Goal: Communication & Community: Answer question/provide support

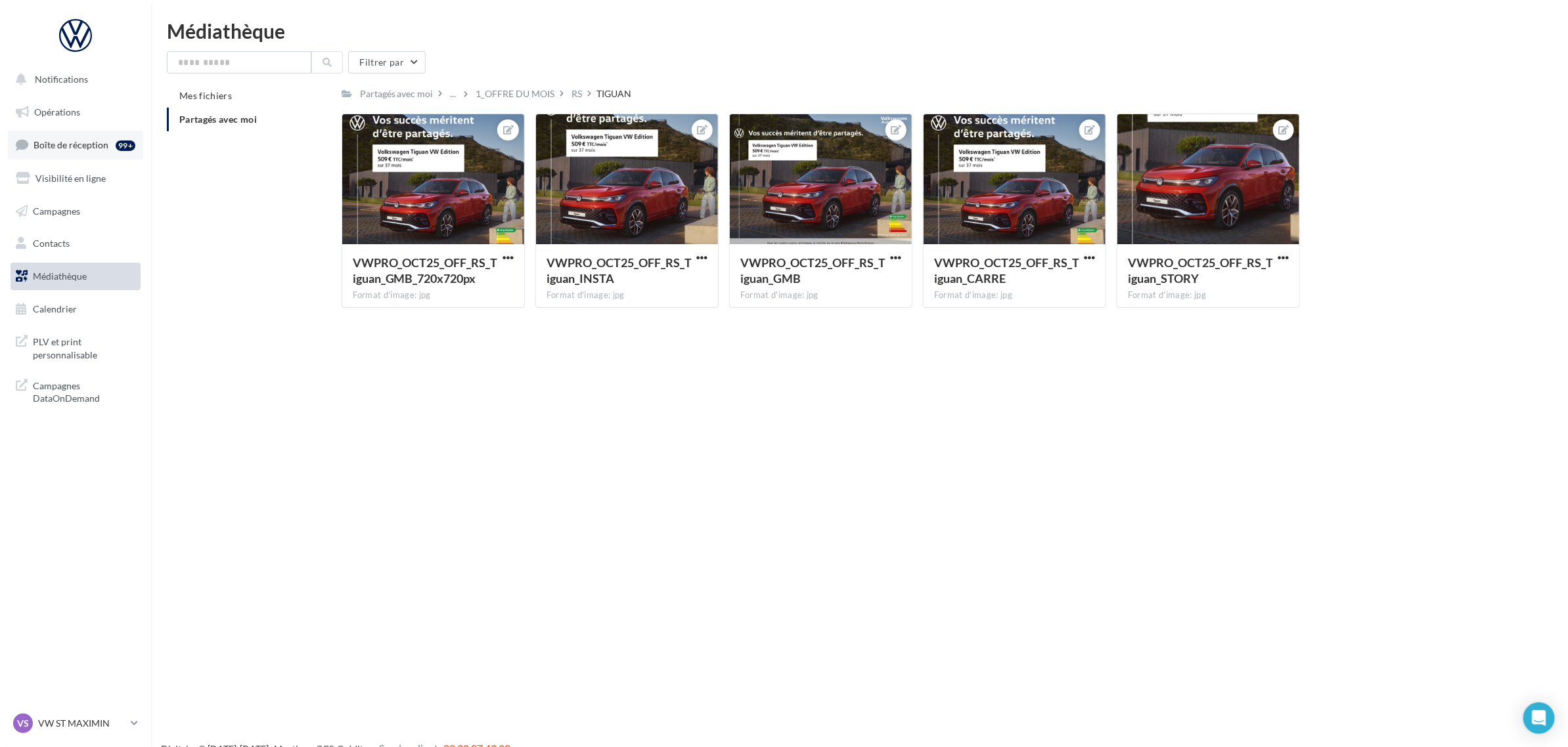
click at [84, 135] on link "Boîte de réception 99+" at bounding box center [75, 145] width 135 height 28
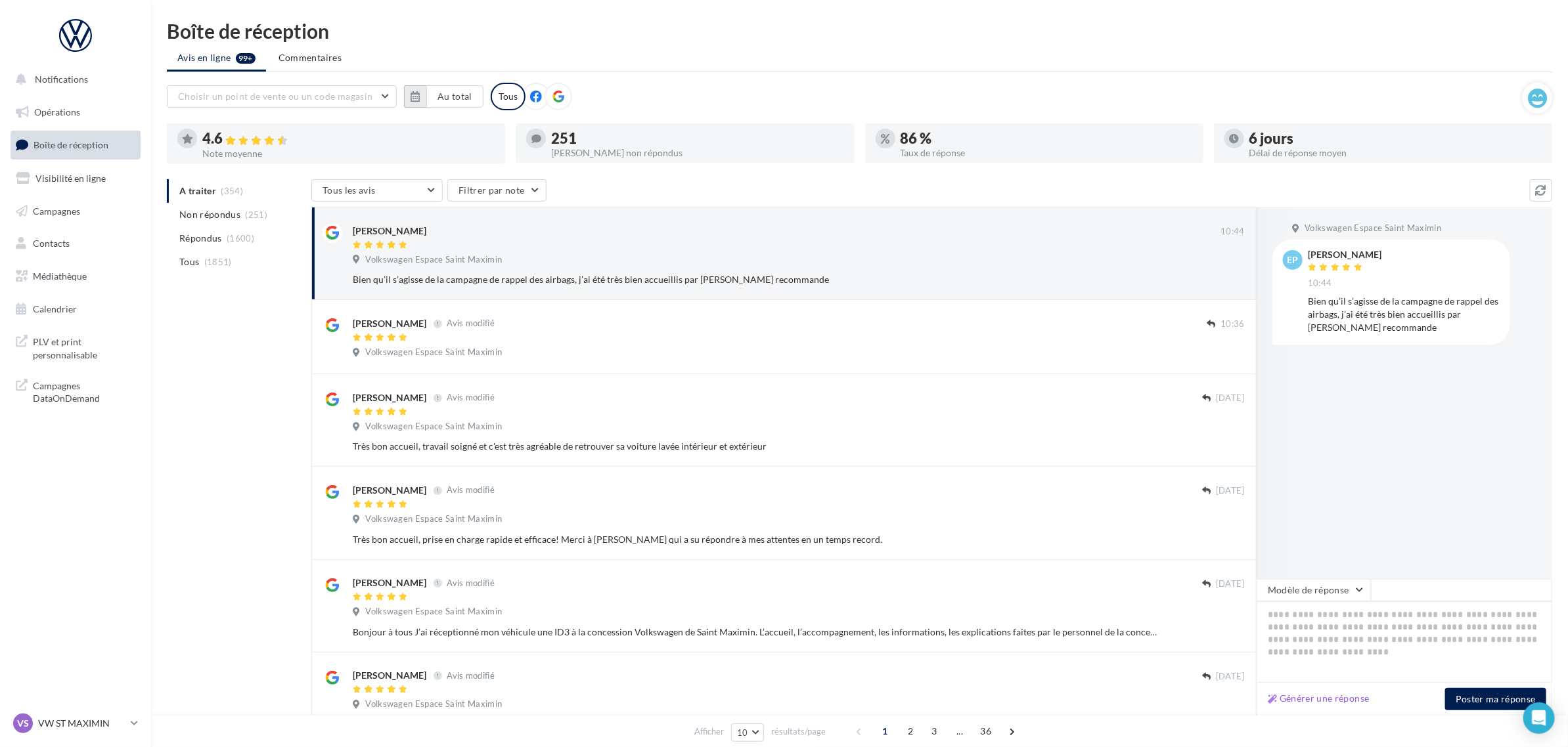
click at [408, 97] on button "button" at bounding box center [415, 97] width 22 height 22
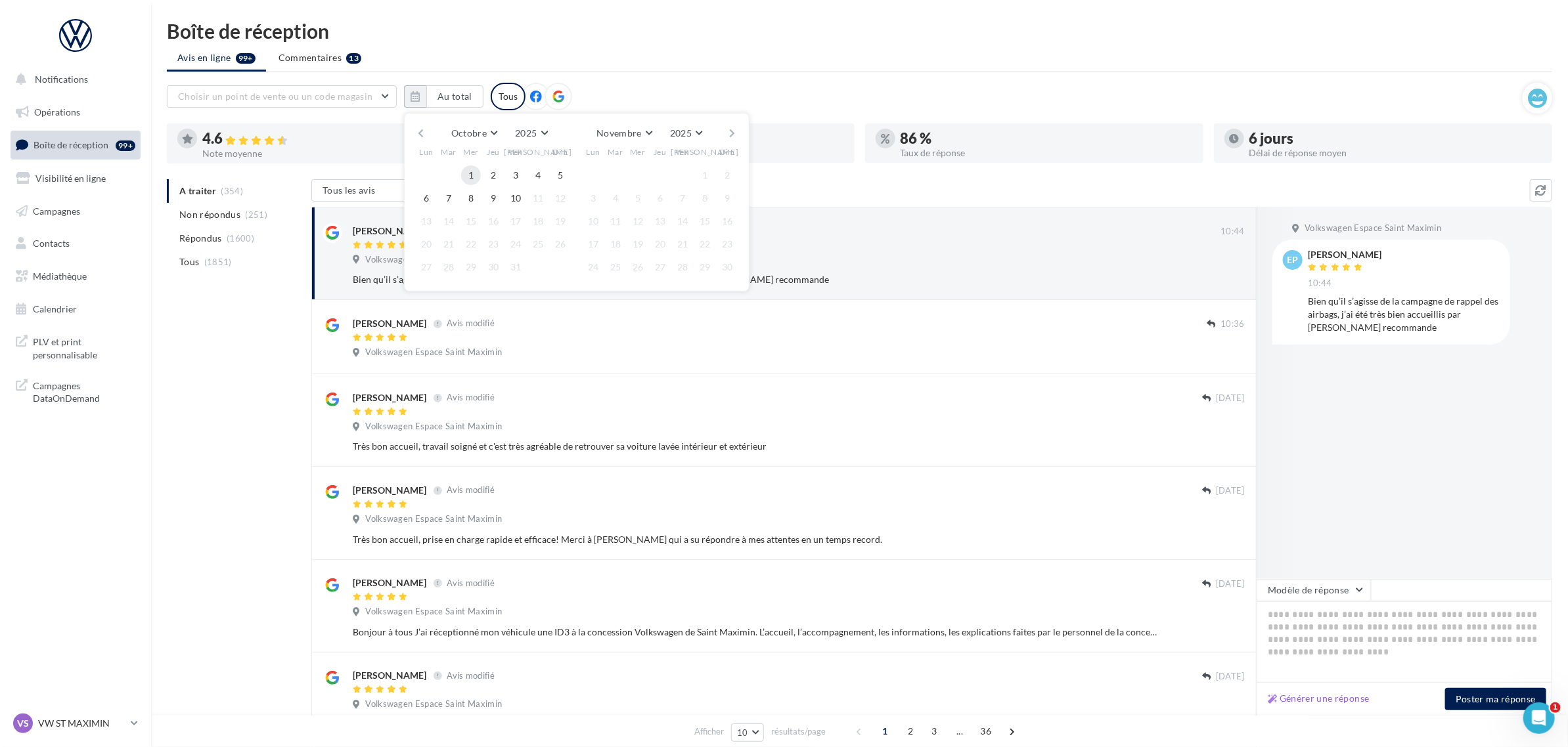
click at [471, 172] on button "1" at bounding box center [471, 175] width 20 height 20
click at [513, 191] on button "10" at bounding box center [515, 198] width 20 height 20
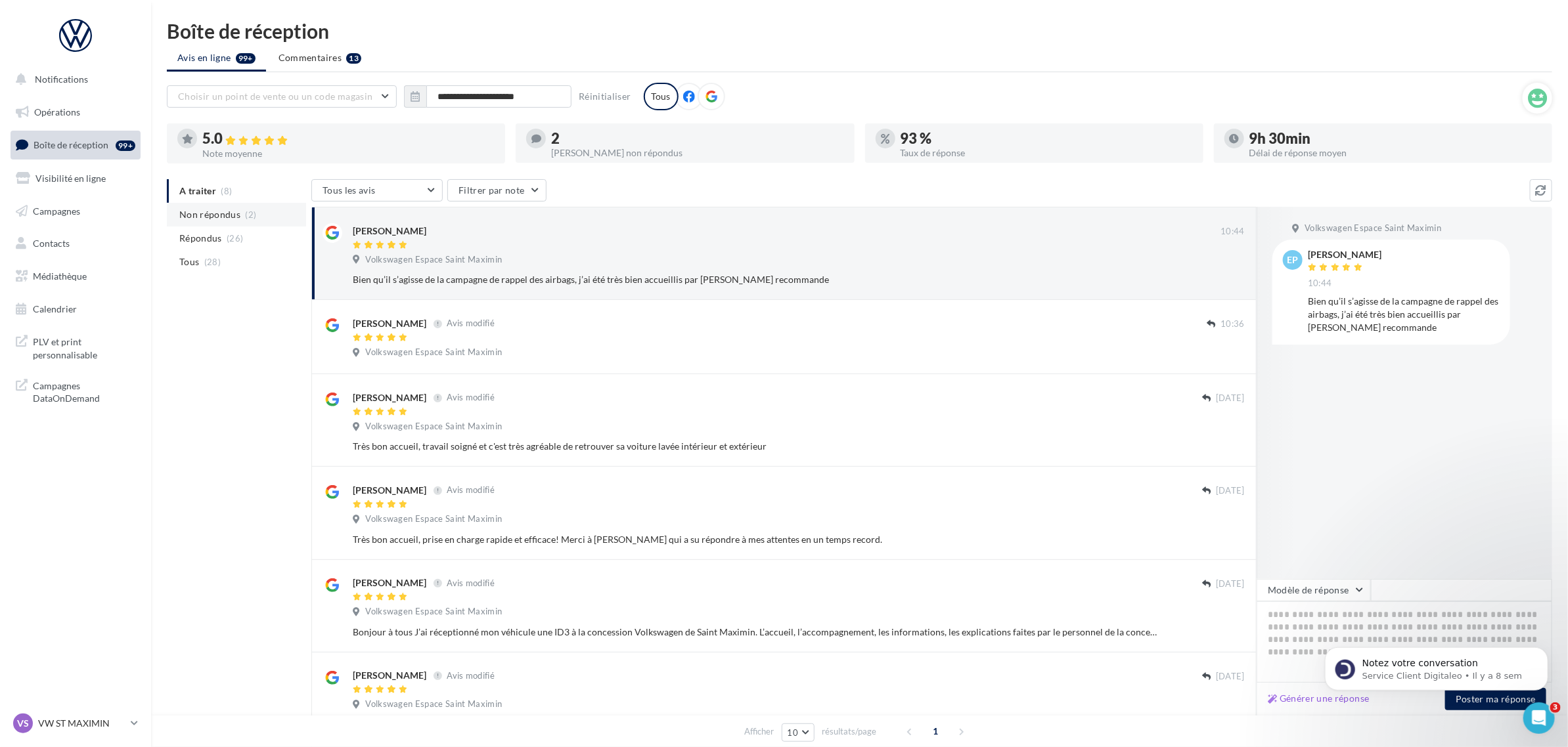
click at [267, 219] on li "Non répondus (2)" at bounding box center [236, 215] width 140 height 24
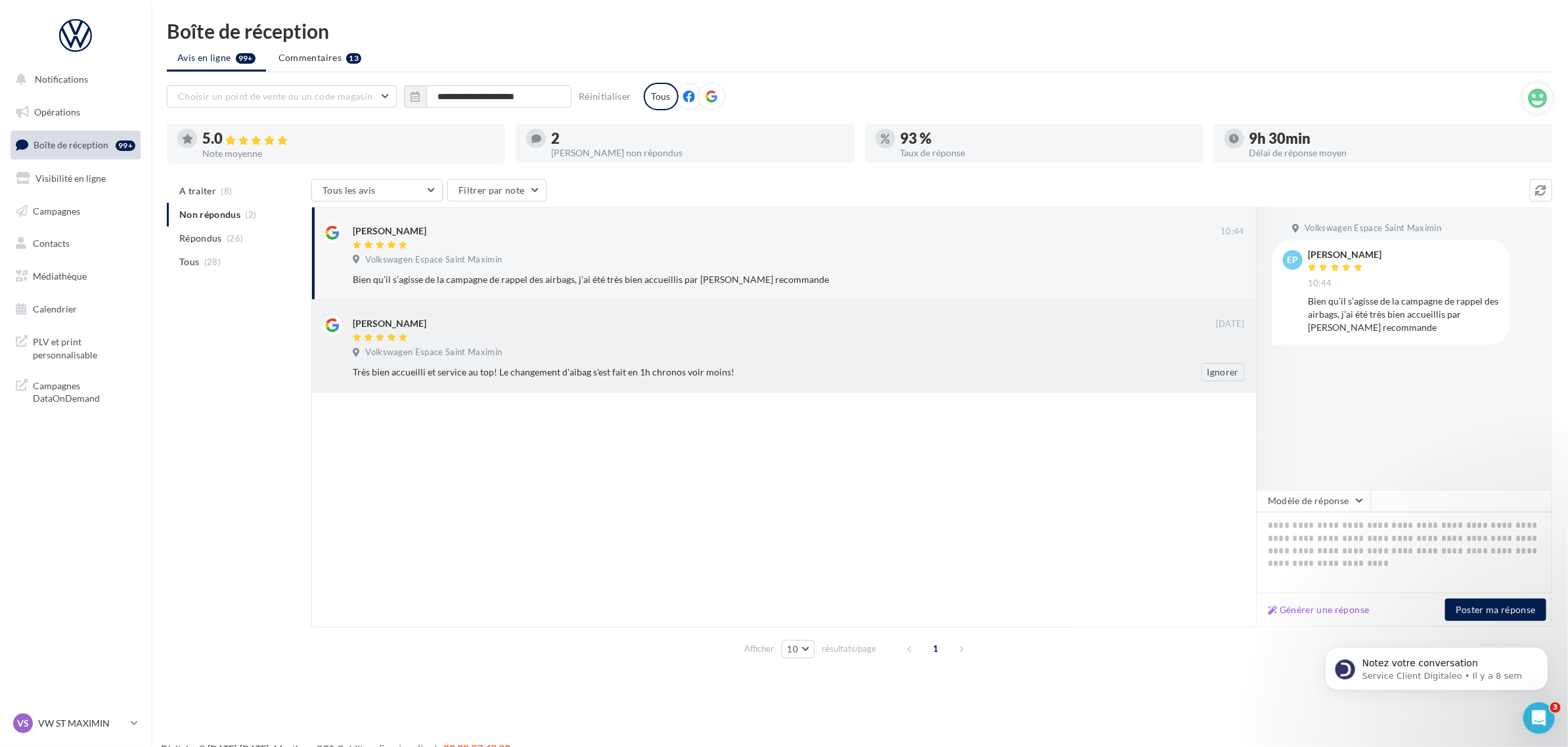
click at [493, 386] on div "[PERSON_NAME] [DATE] Volkswagen Espace [GEOGRAPHIC_DATA] bien accueilli et serv…" at bounding box center [784, 347] width 945 height 92
drag, startPoint x: 1339, startPoint y: 329, endPoint x: 1308, endPoint y: 299, distance: 43.1
click at [1308, 299] on div "Très bien accueilli et service au top! Le changement d'aibag s'est fait en 1h c…" at bounding box center [1404, 315] width 192 height 39
copy div "Très bien accueilli et service au top! Le changement d'aibag s'est fait en 1h c…"
